Goal: Information Seeking & Learning: Compare options

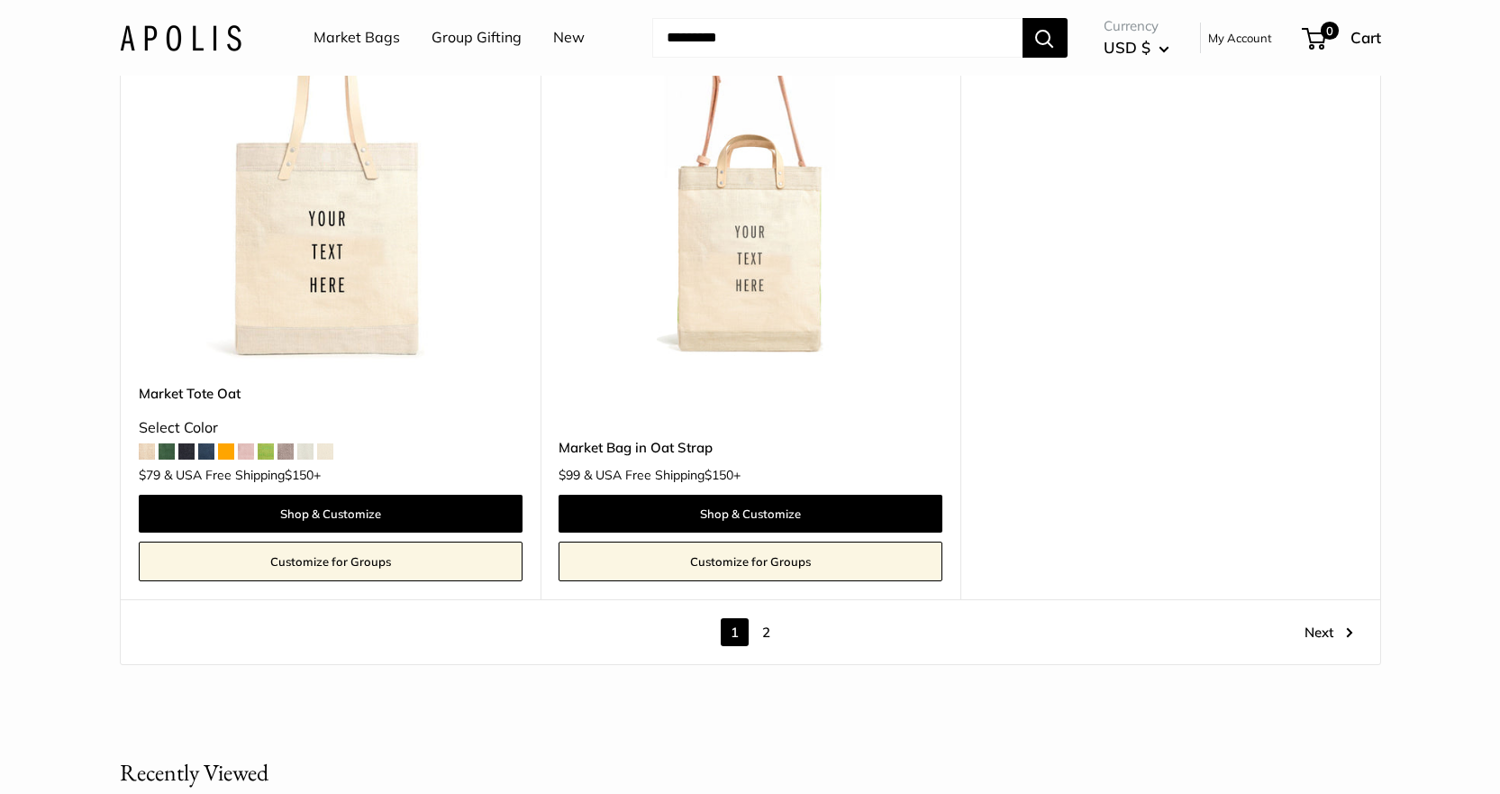
scroll to position [10272, 0]
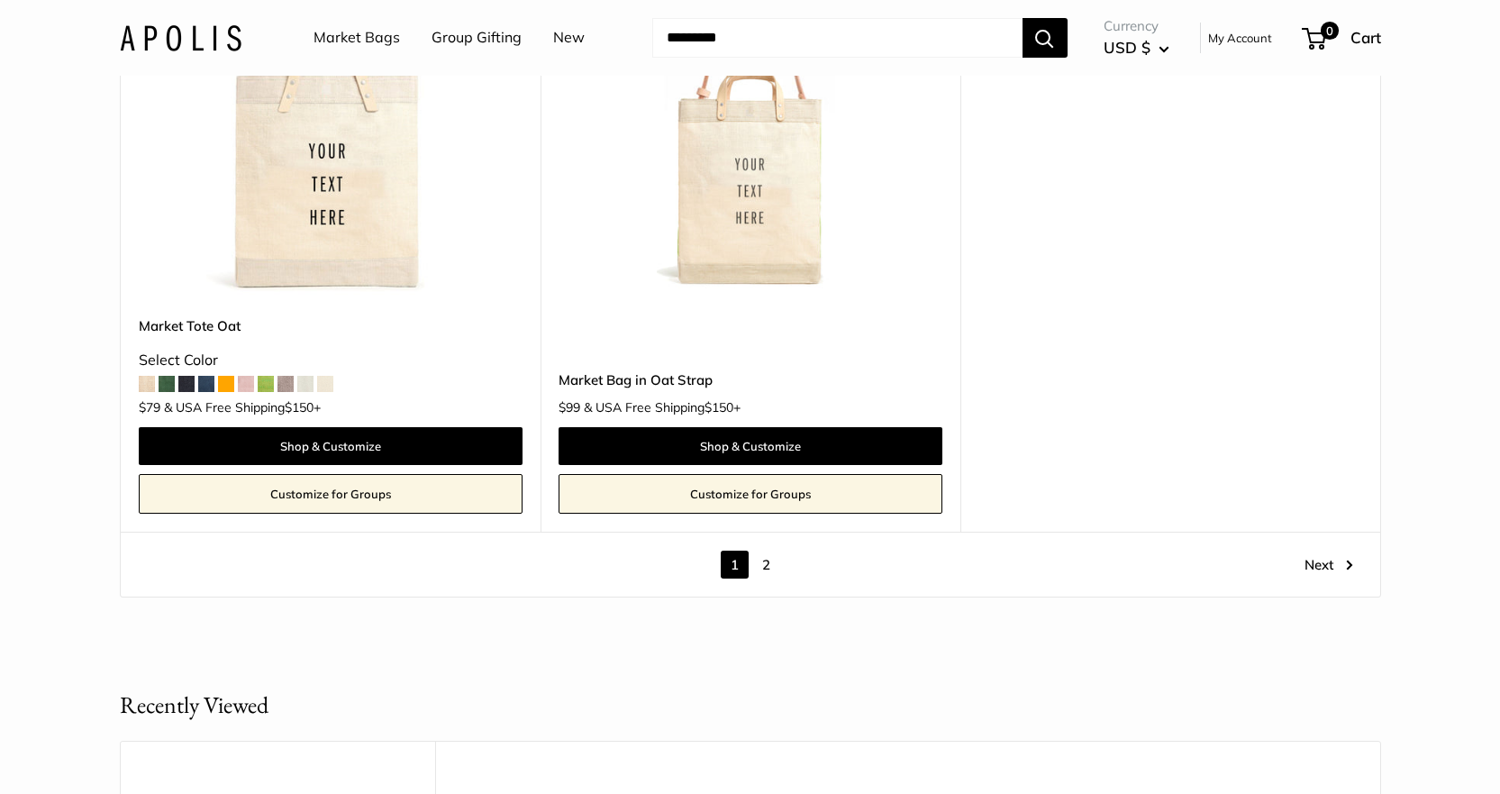
click at [763, 557] on link "2" at bounding box center [766, 565] width 28 height 28
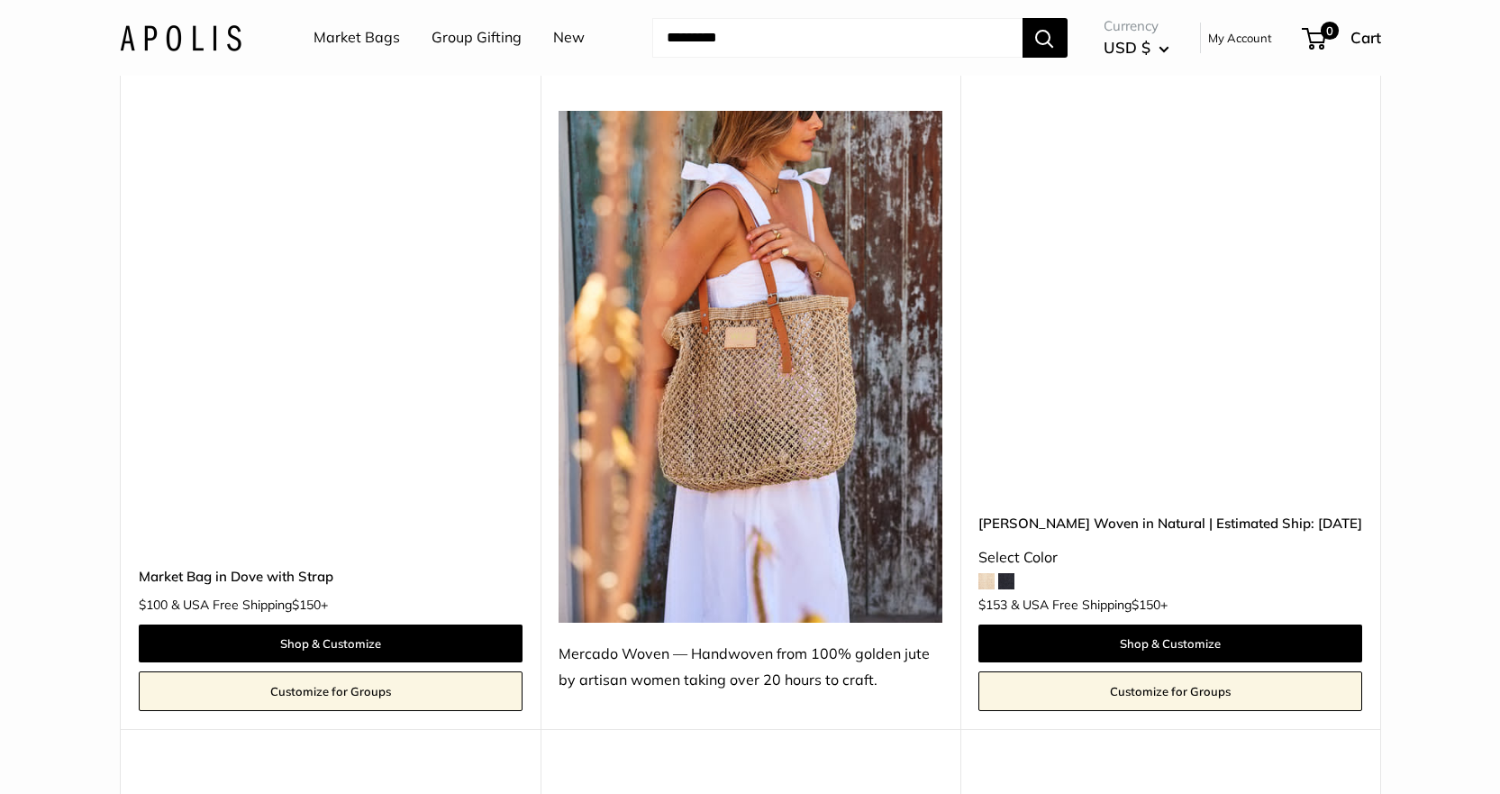
scroll to position [949, 0]
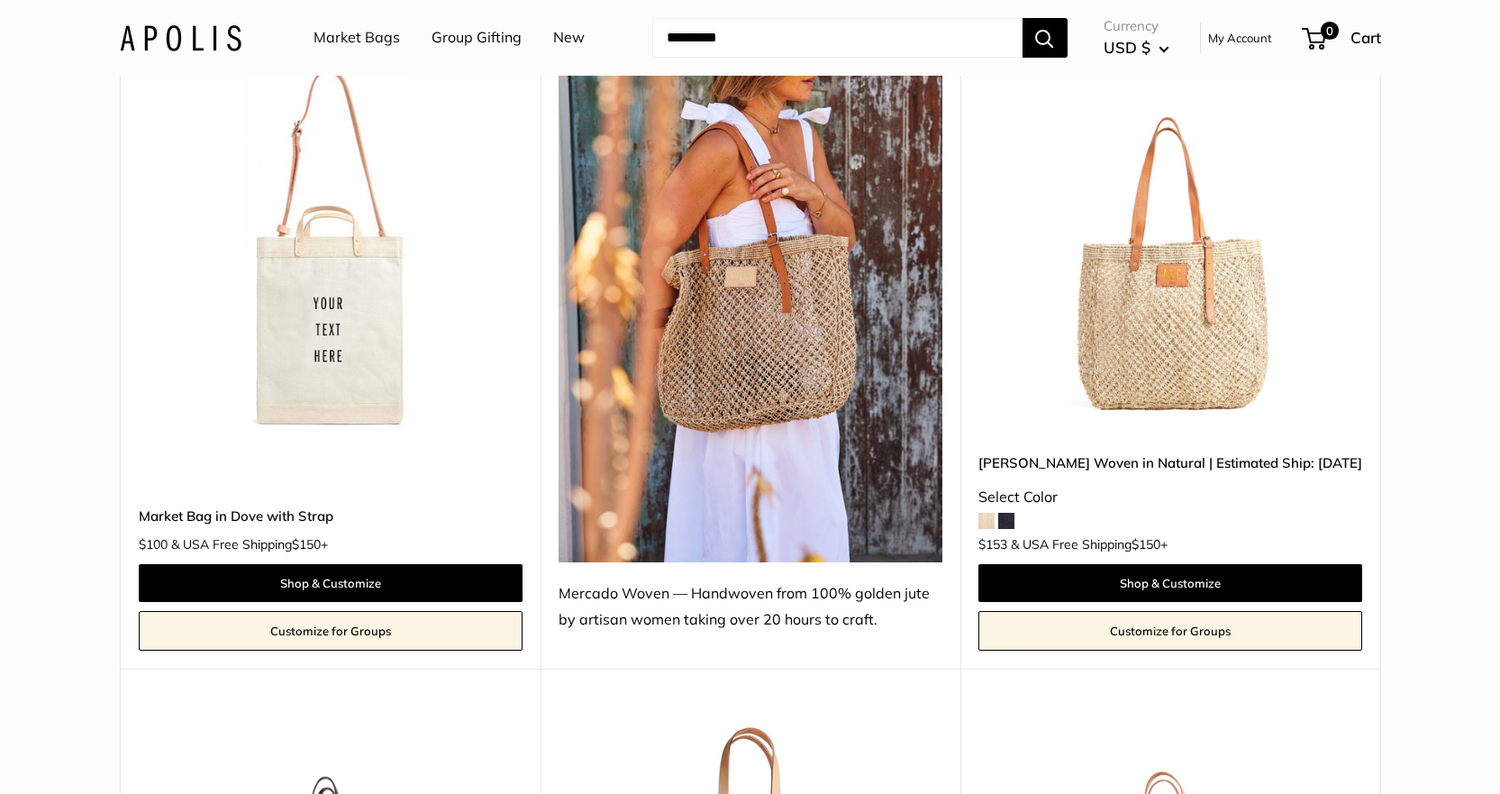
click at [1006, 523] on span at bounding box center [1006, 521] width 16 height 16
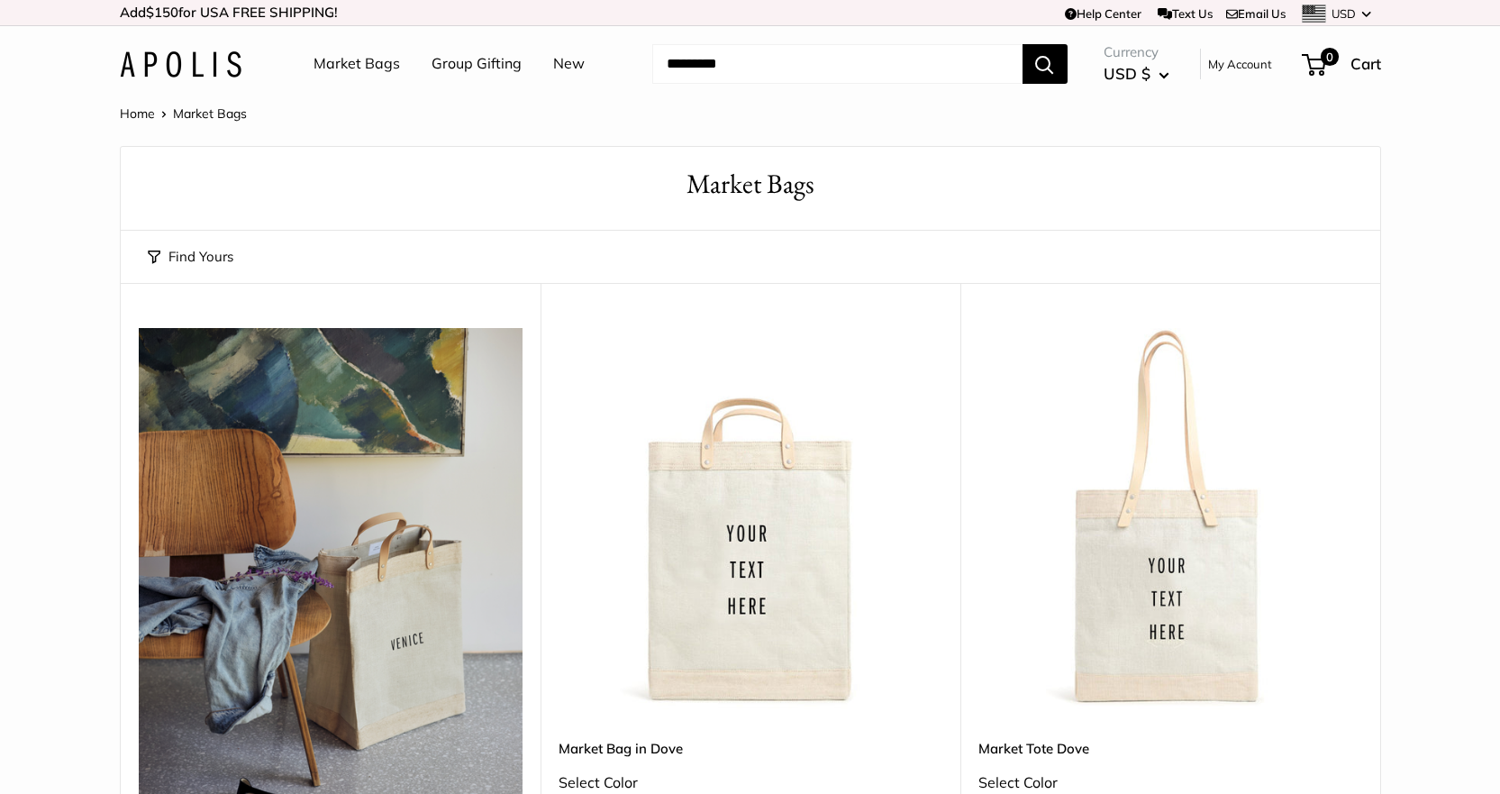
click at [343, 66] on link "Market Bags" at bounding box center [357, 63] width 86 height 27
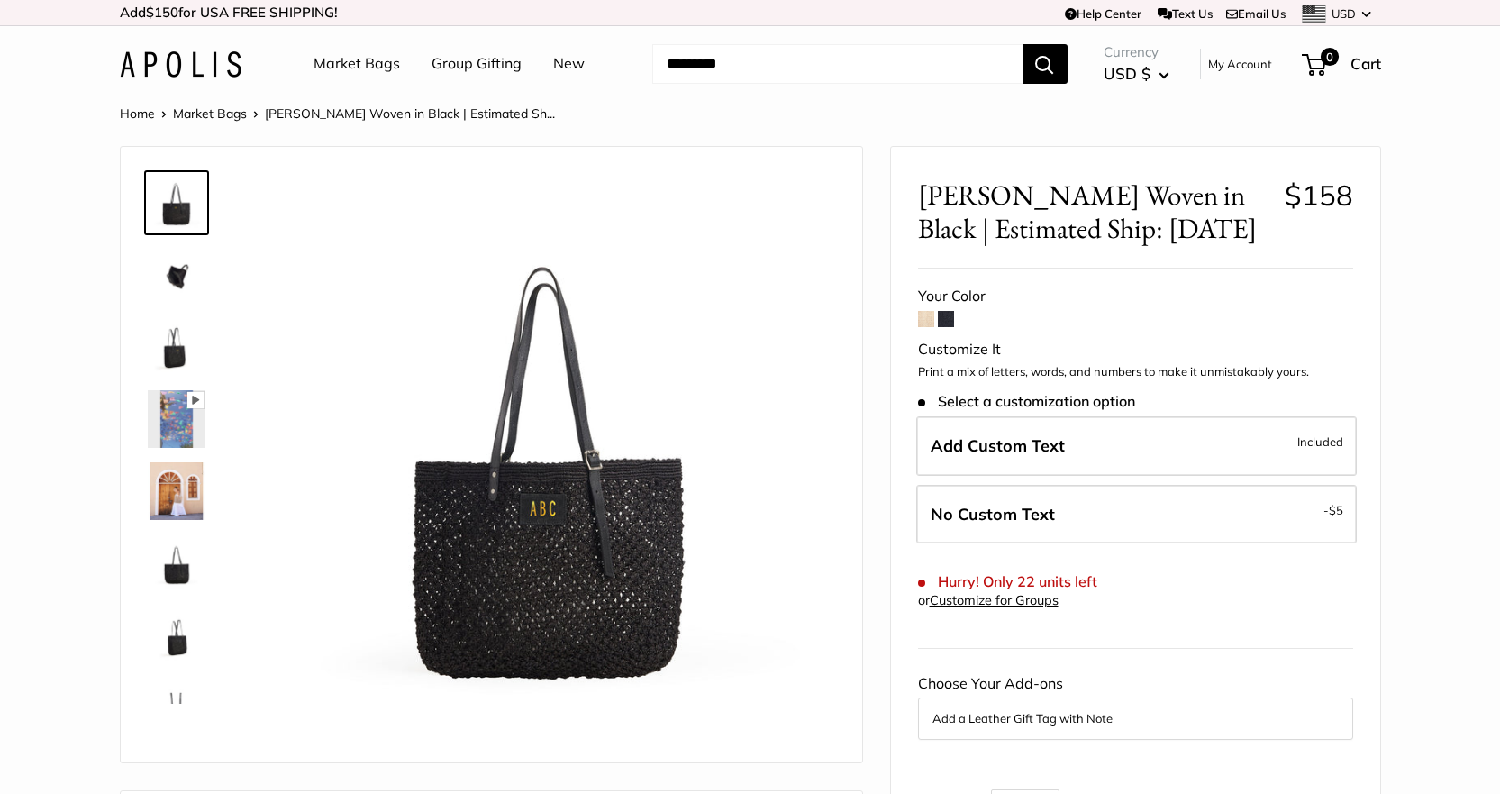
click at [931, 315] on span at bounding box center [926, 319] width 16 height 16
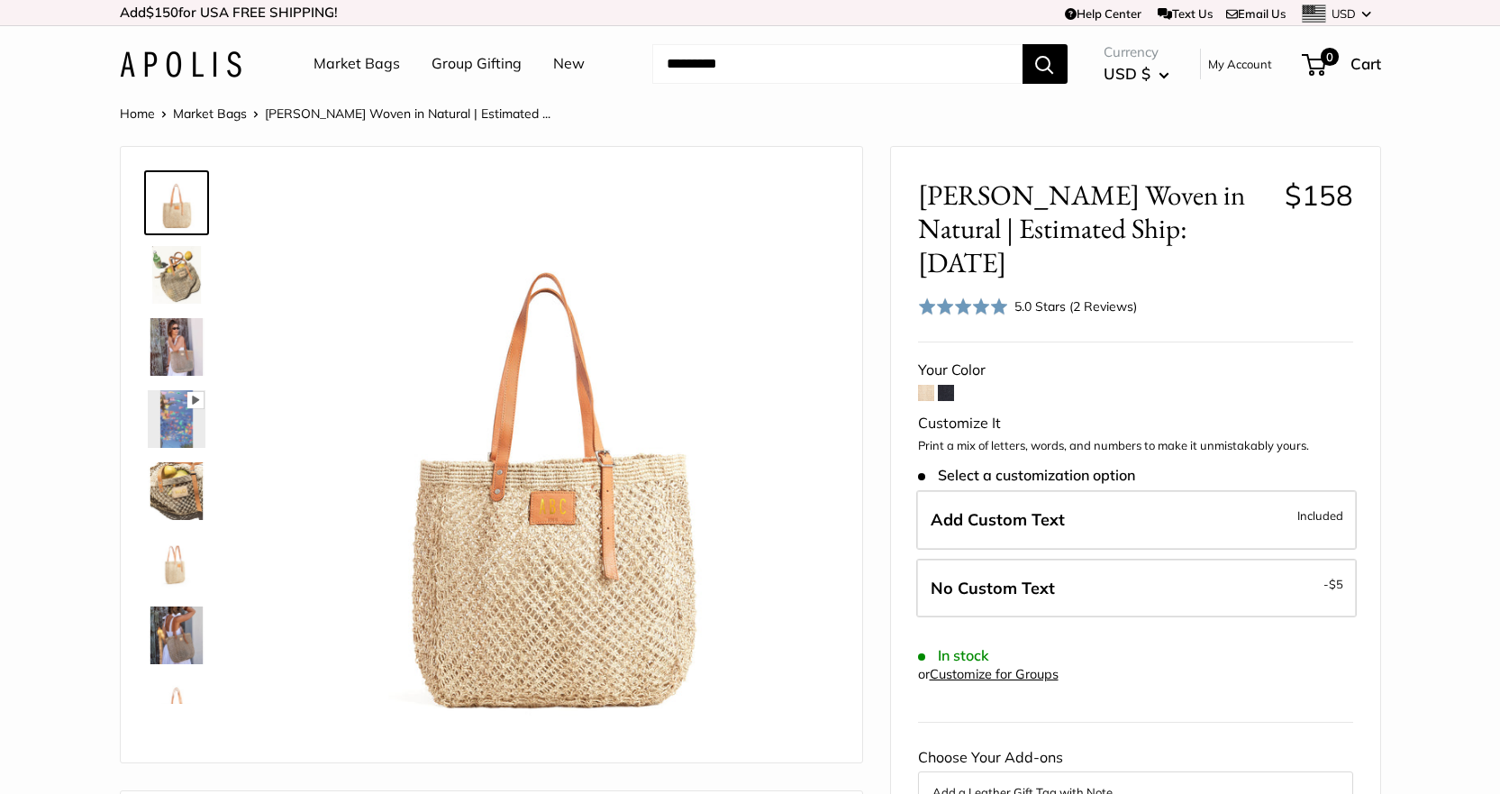
click at [951, 385] on span at bounding box center [946, 393] width 16 height 16
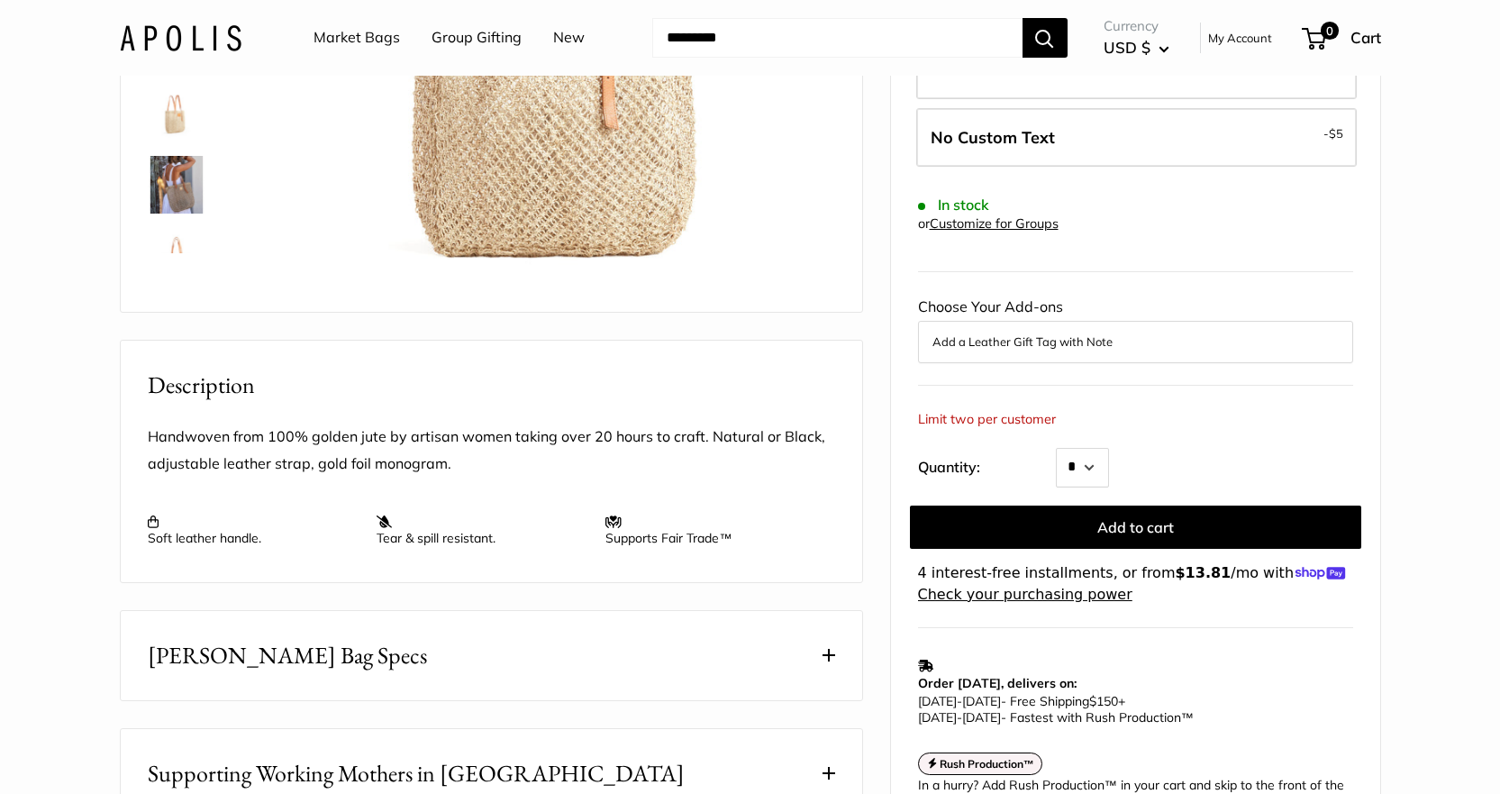
drag, startPoint x: 1208, startPoint y: 341, endPoint x: 1196, endPoint y: 326, distance: 19.8
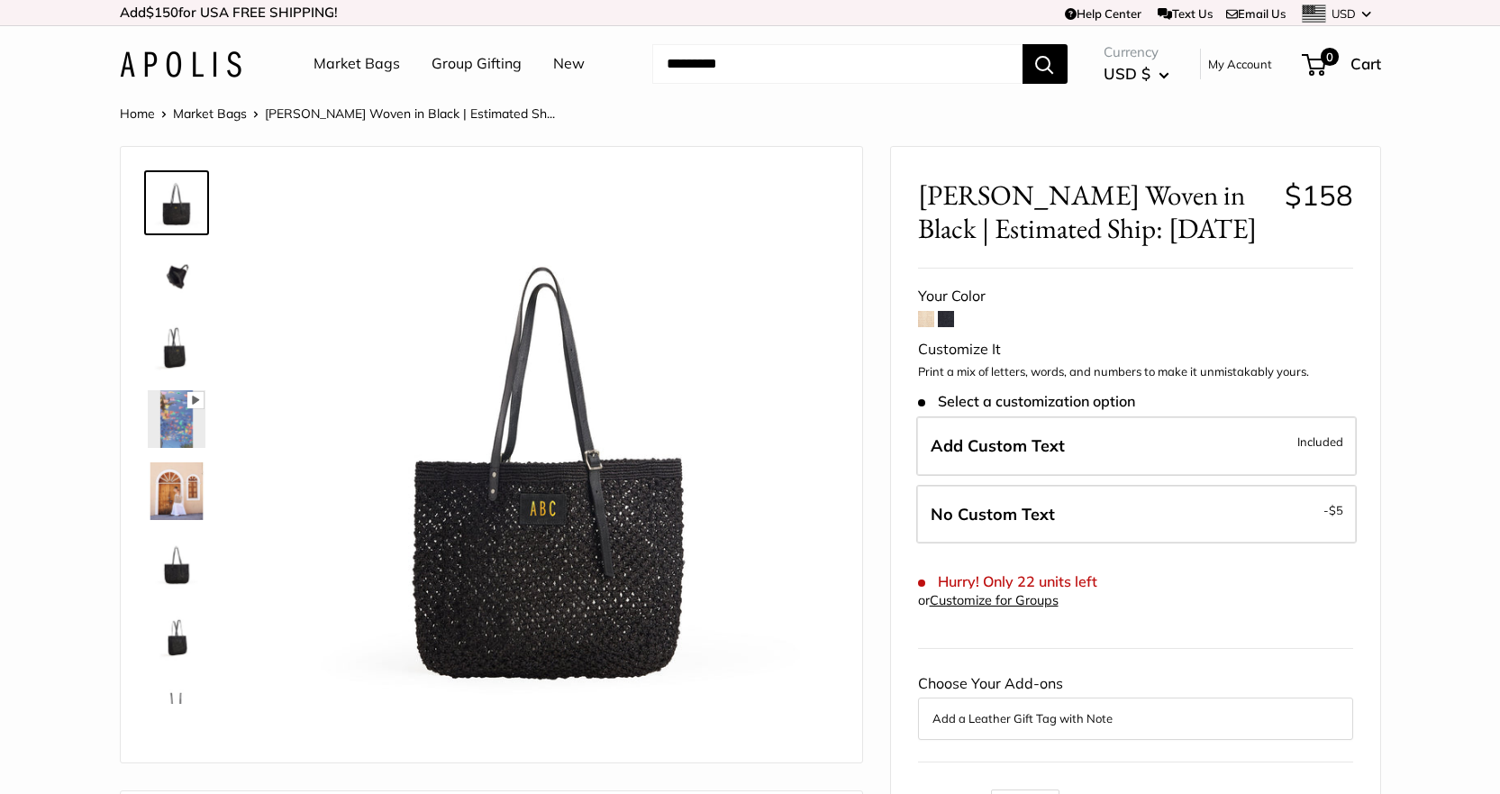
click at [925, 321] on span at bounding box center [926, 319] width 16 height 16
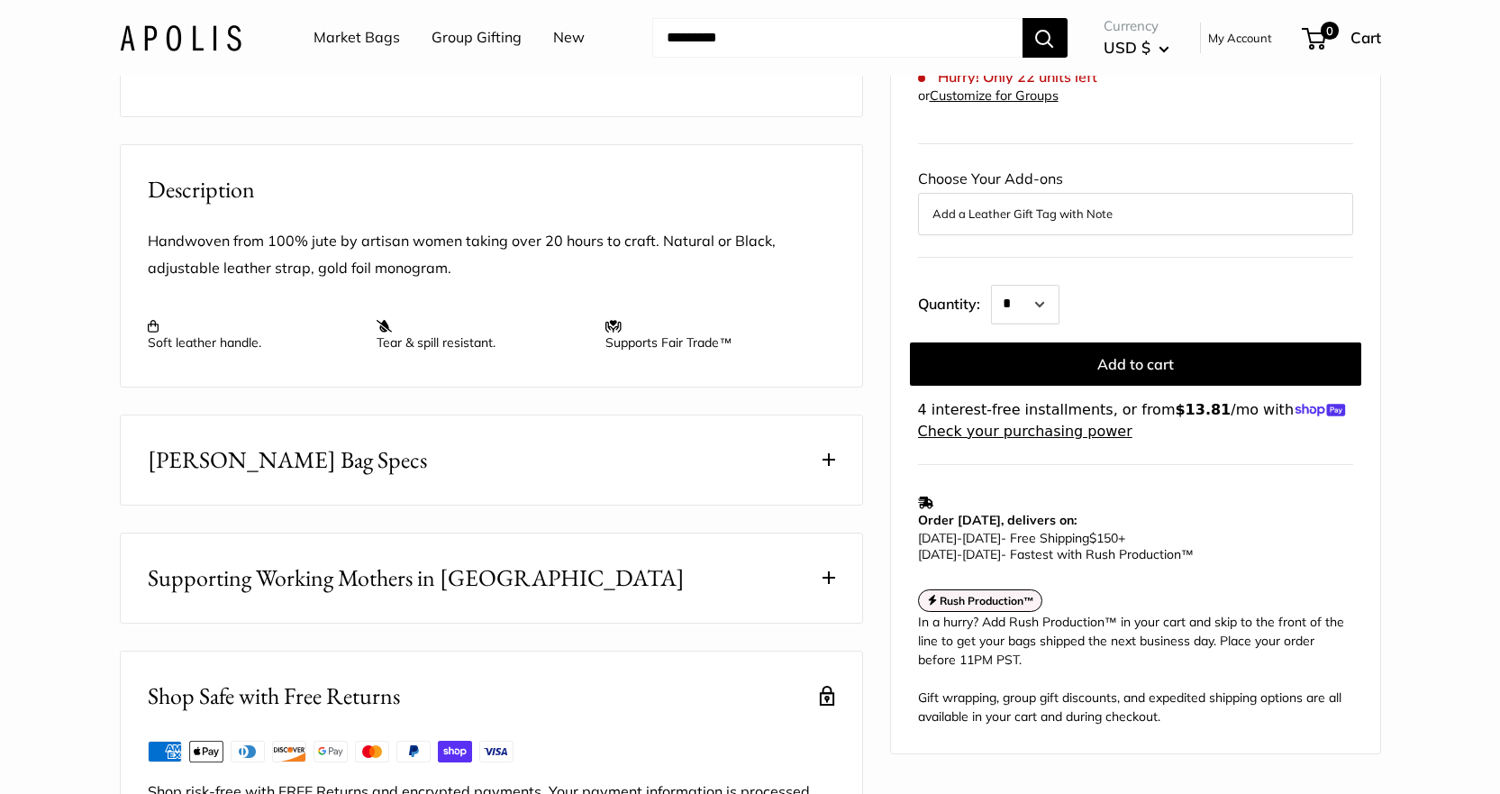
scroll to position [811, 0]
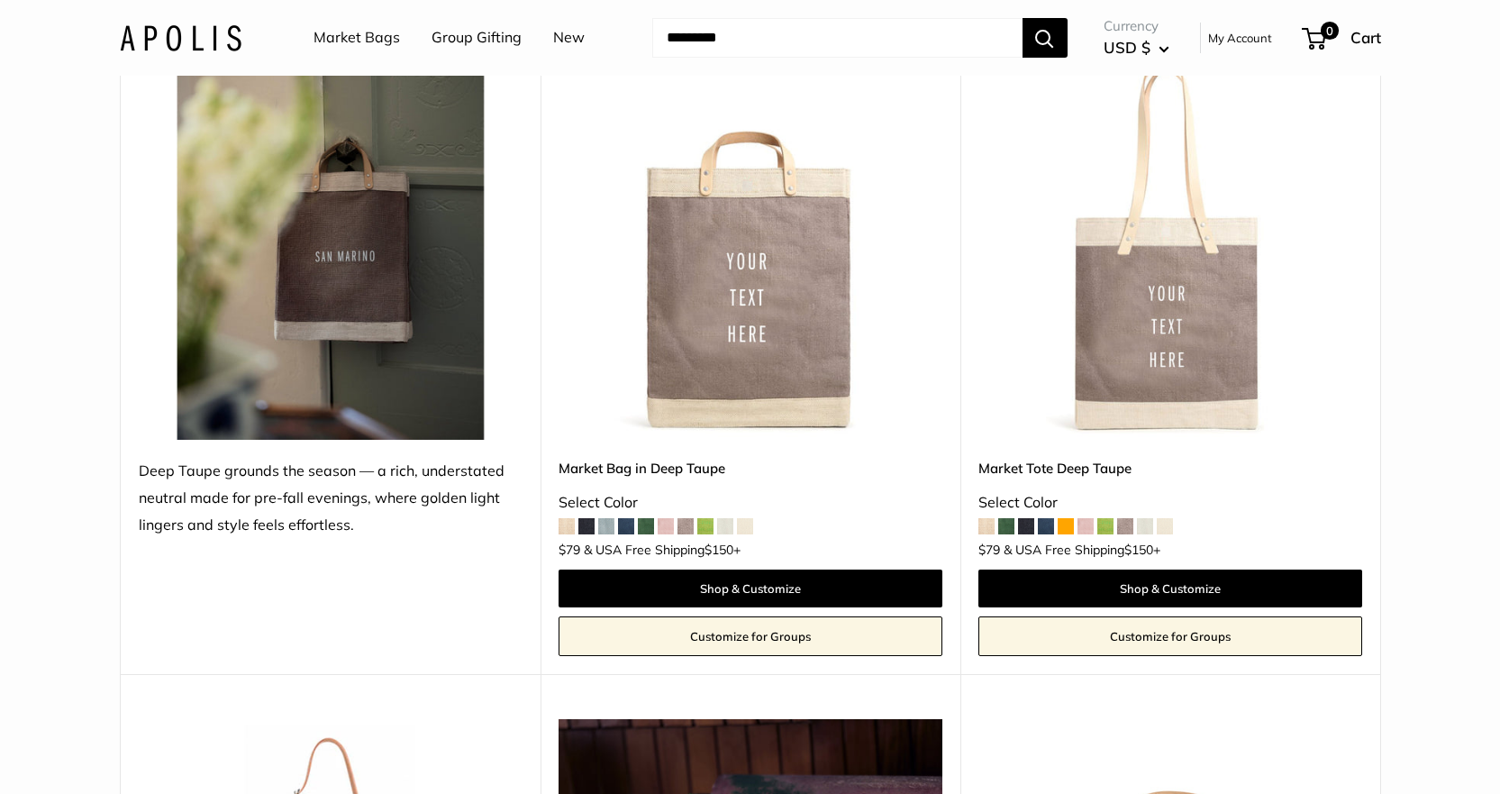
scroll to position [8740, 0]
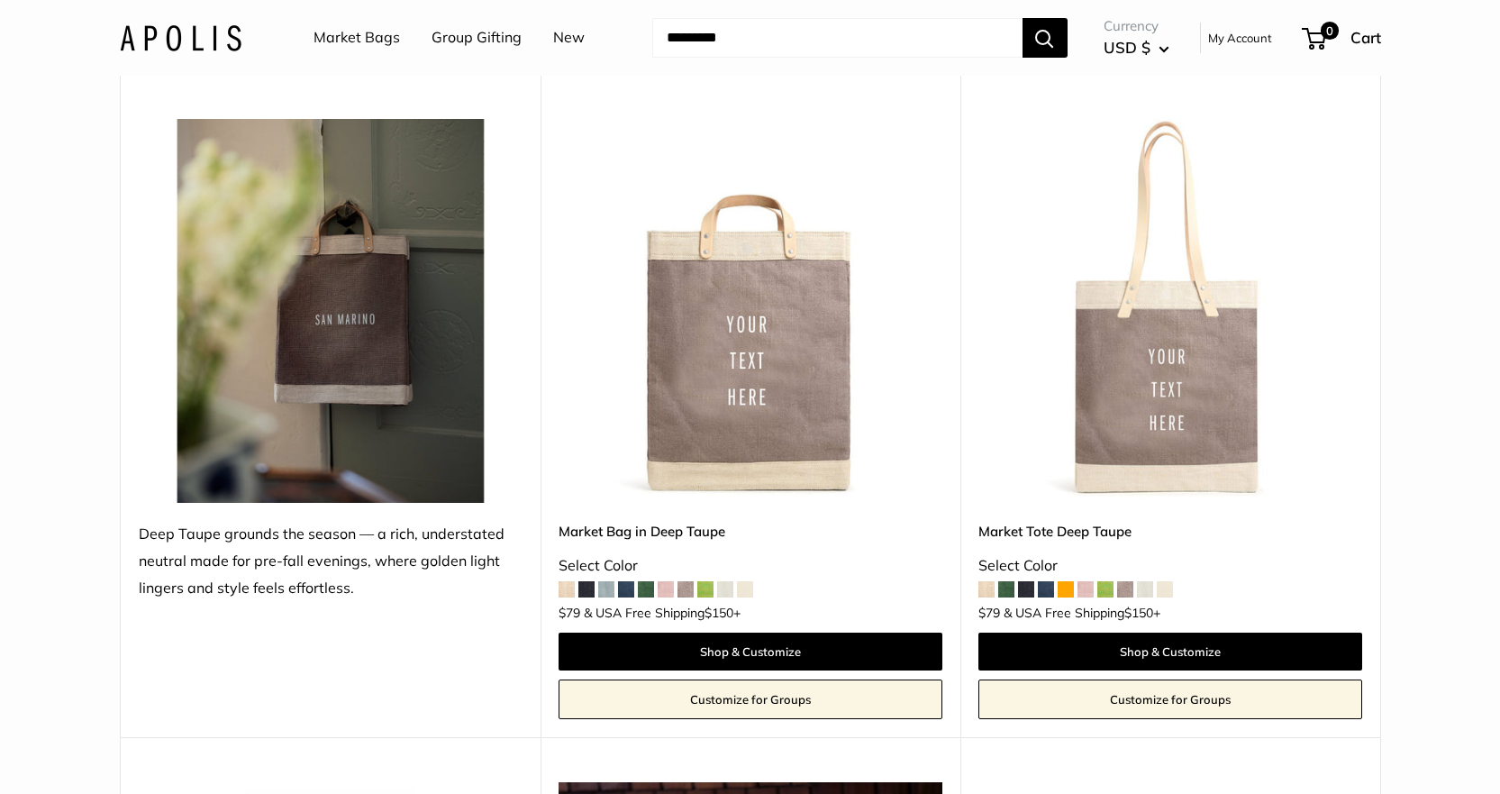
click at [1126, 584] on span at bounding box center [1125, 589] width 16 height 16
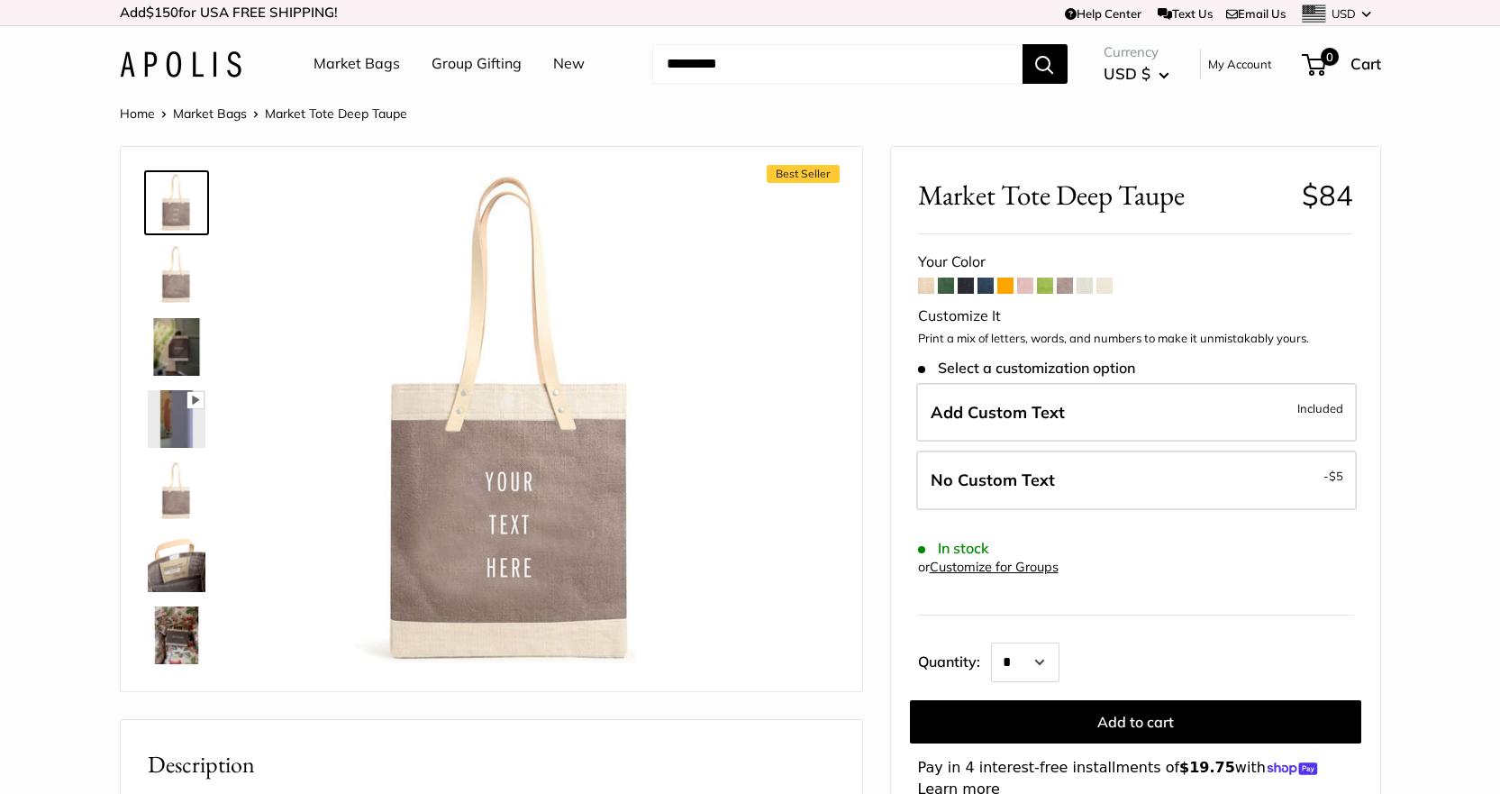
click at [1083, 282] on span at bounding box center [1085, 286] width 16 height 16
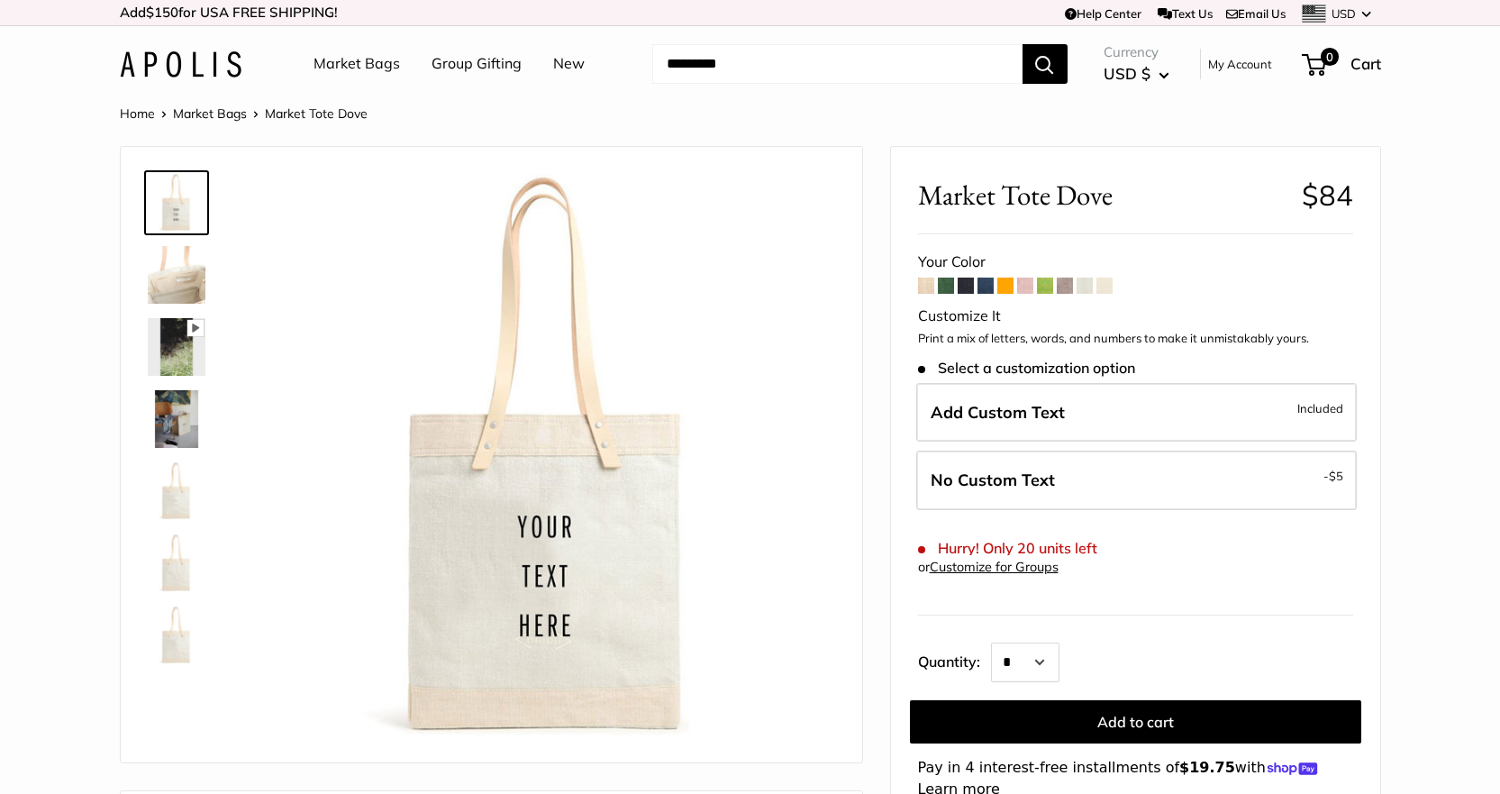
click at [981, 287] on span at bounding box center [986, 286] width 16 height 16
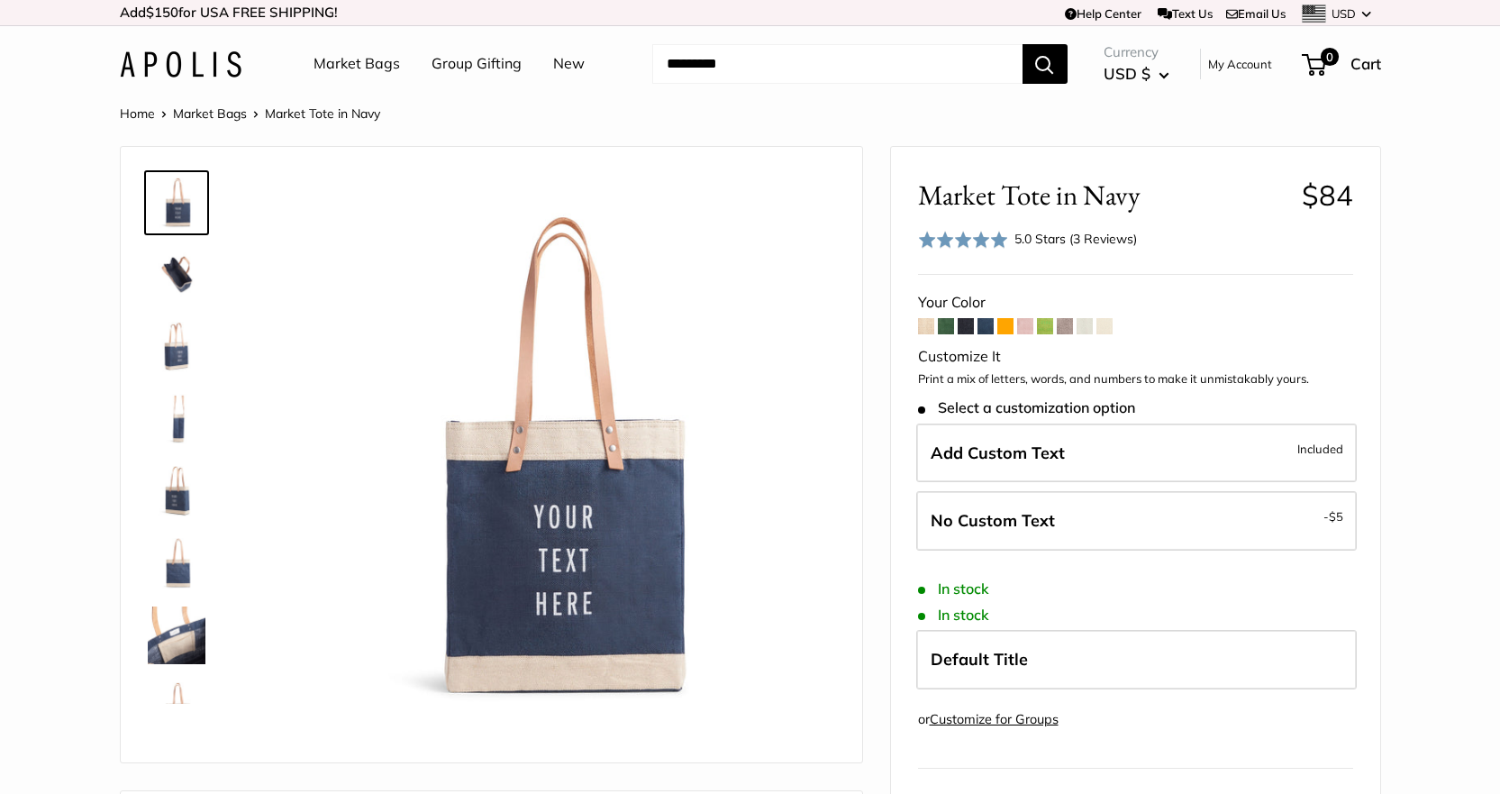
click at [944, 325] on span at bounding box center [946, 326] width 16 height 16
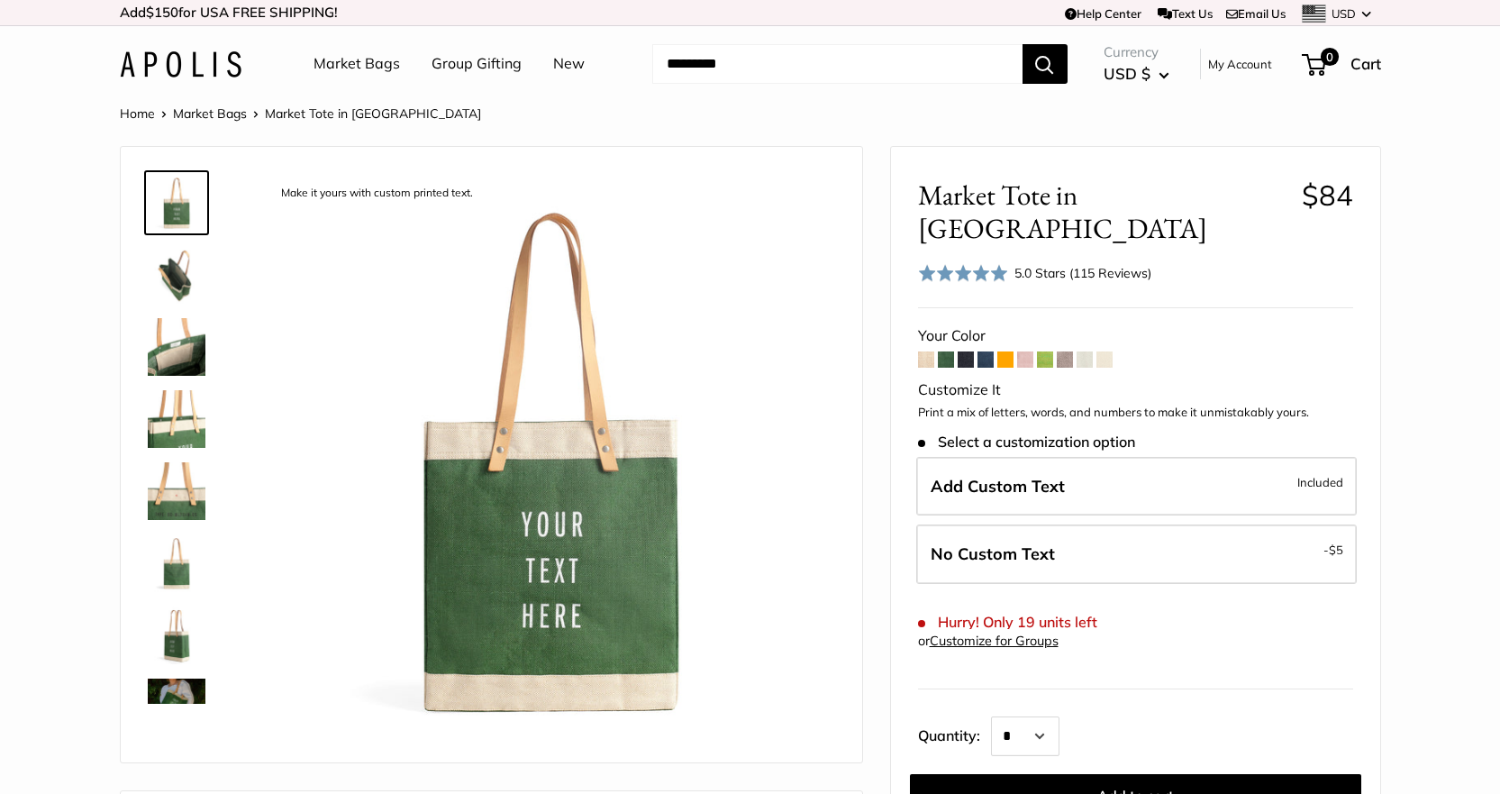
click at [970, 351] on span at bounding box center [966, 359] width 16 height 16
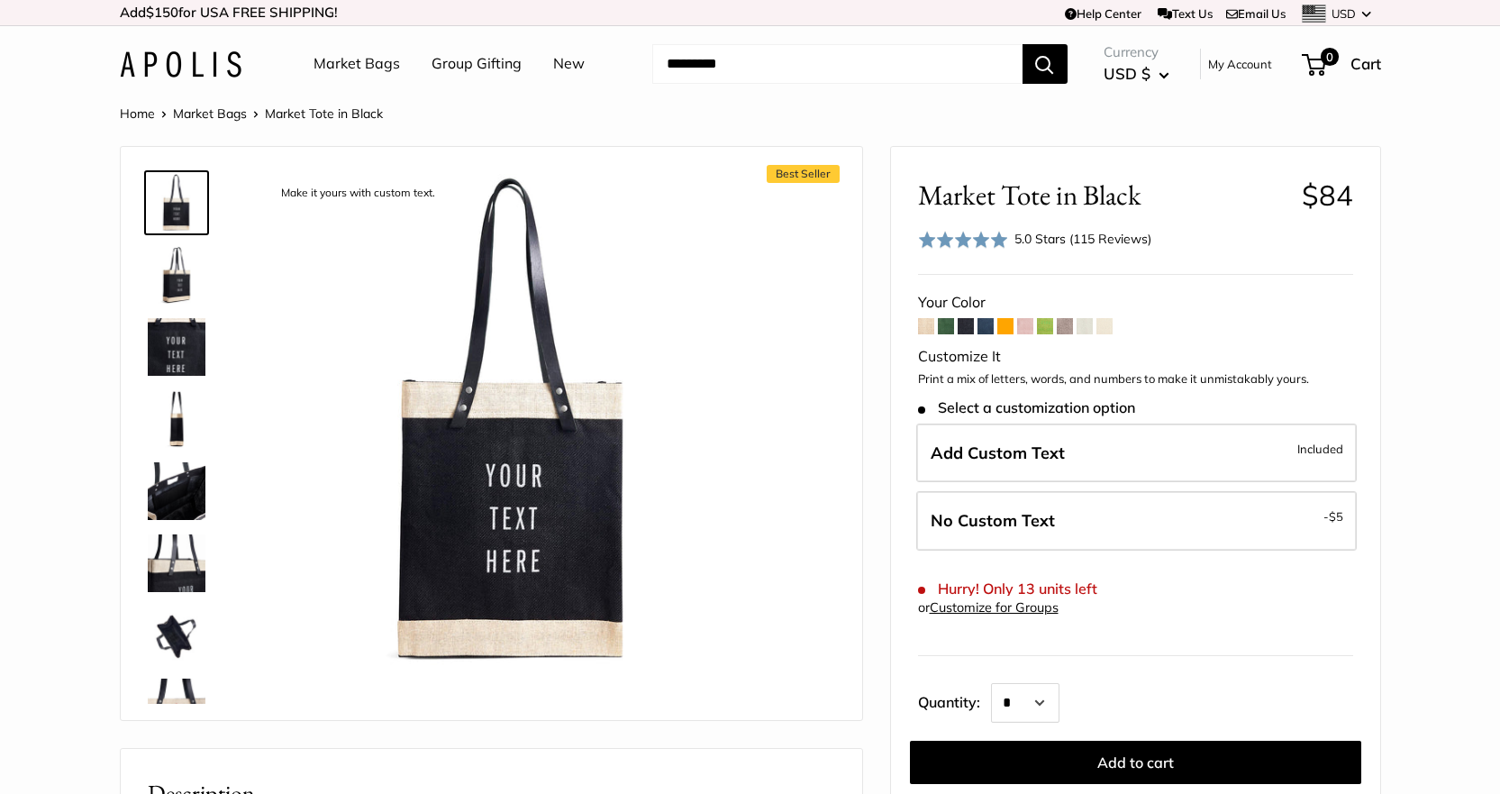
click at [187, 59] on img at bounding box center [181, 64] width 122 height 26
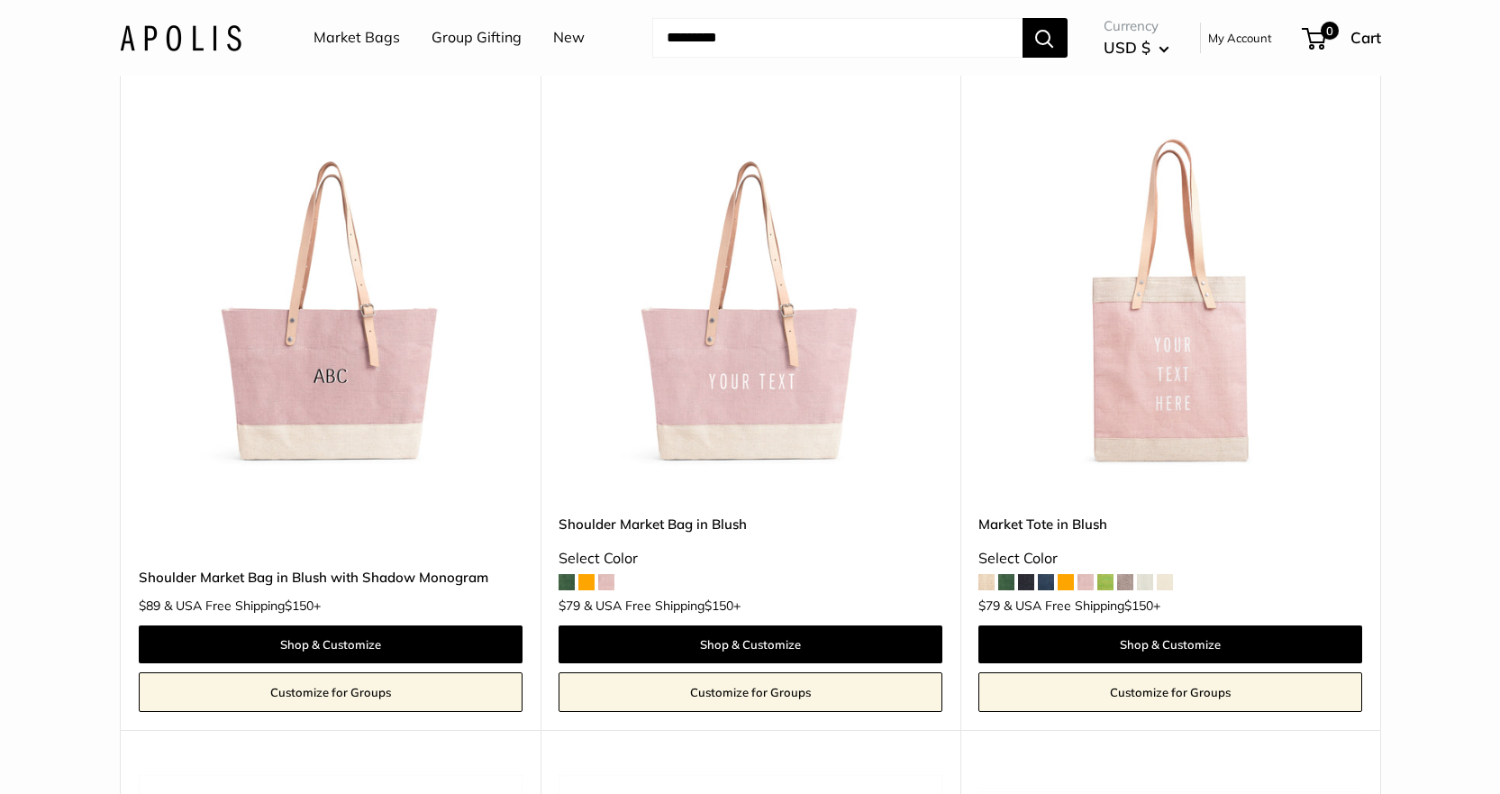
scroll to position [2793, 0]
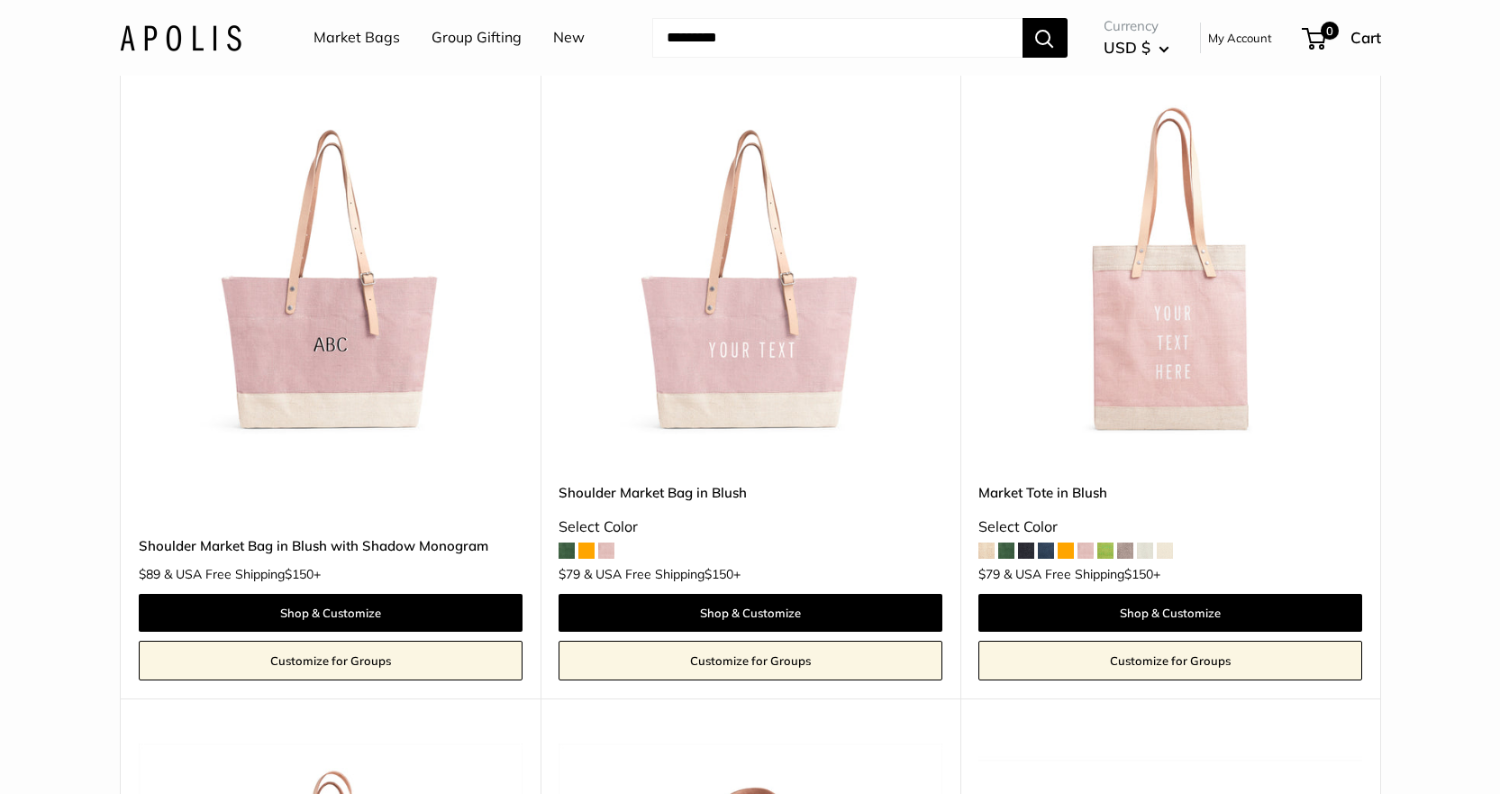
click at [0, 0] on img at bounding box center [0, 0] width 0 height 0
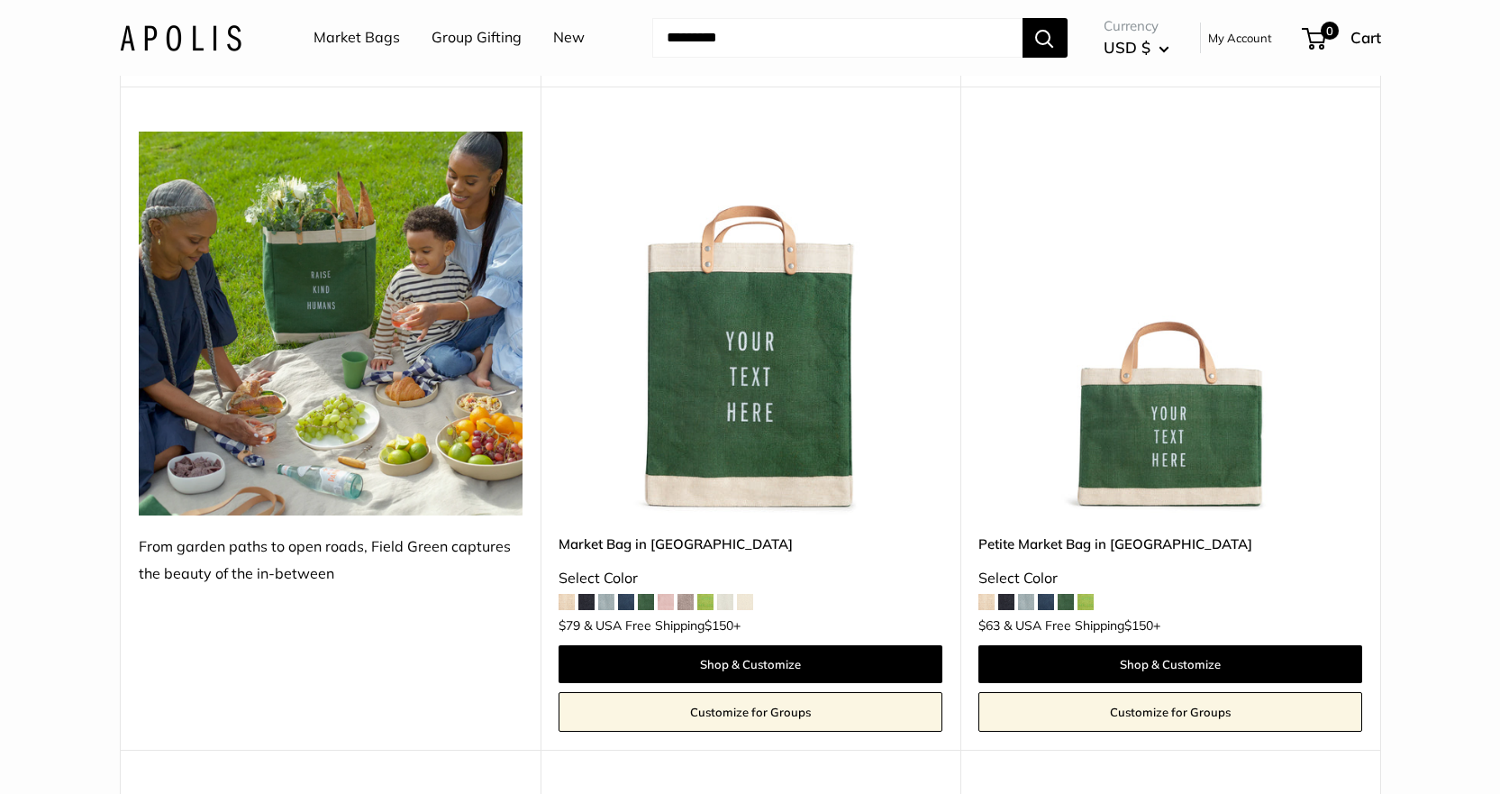
scroll to position [3965, 0]
